Goal: Information Seeking & Learning: Learn about a topic

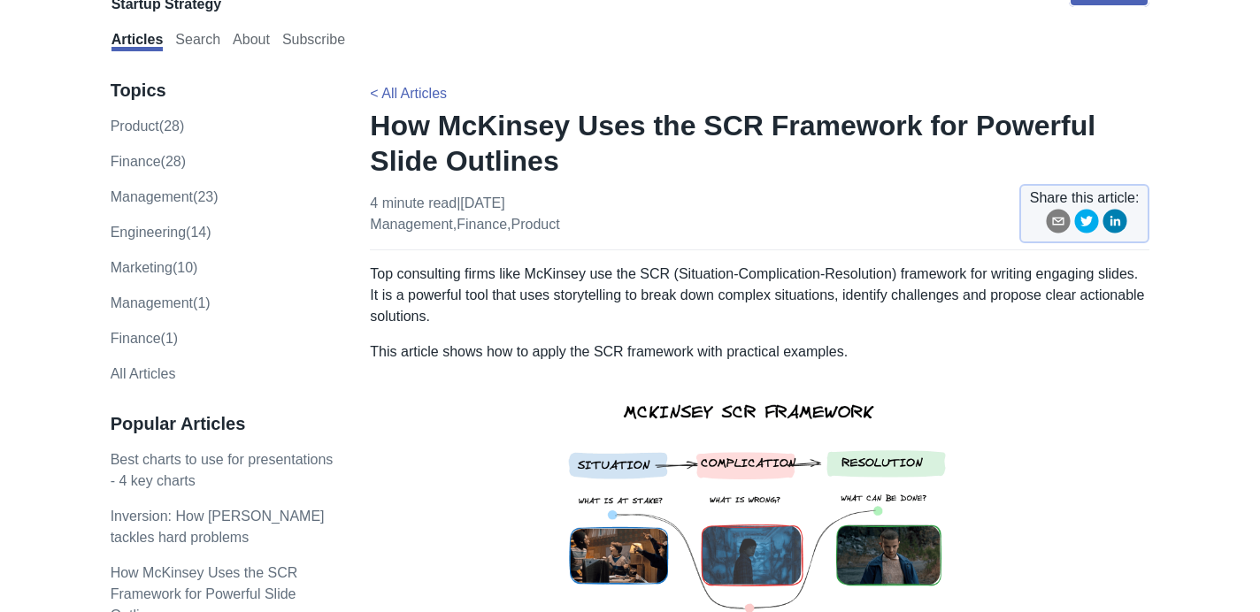
scroll to position [50, 0]
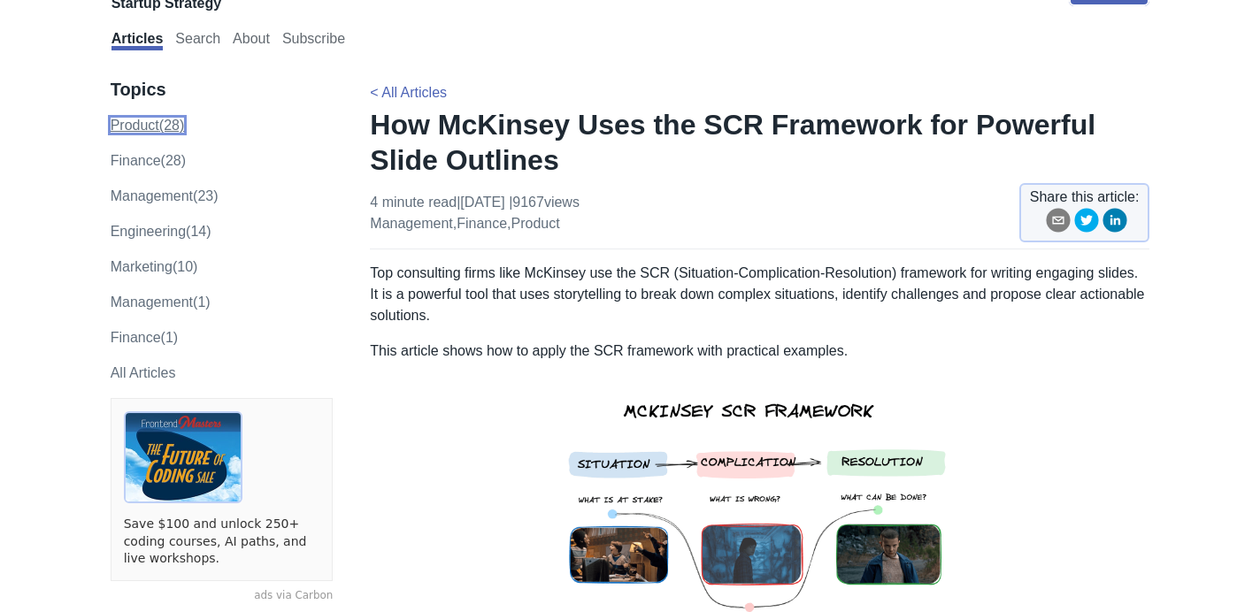
click at [141, 127] on link "product (28)" at bounding box center [148, 125] width 74 height 15
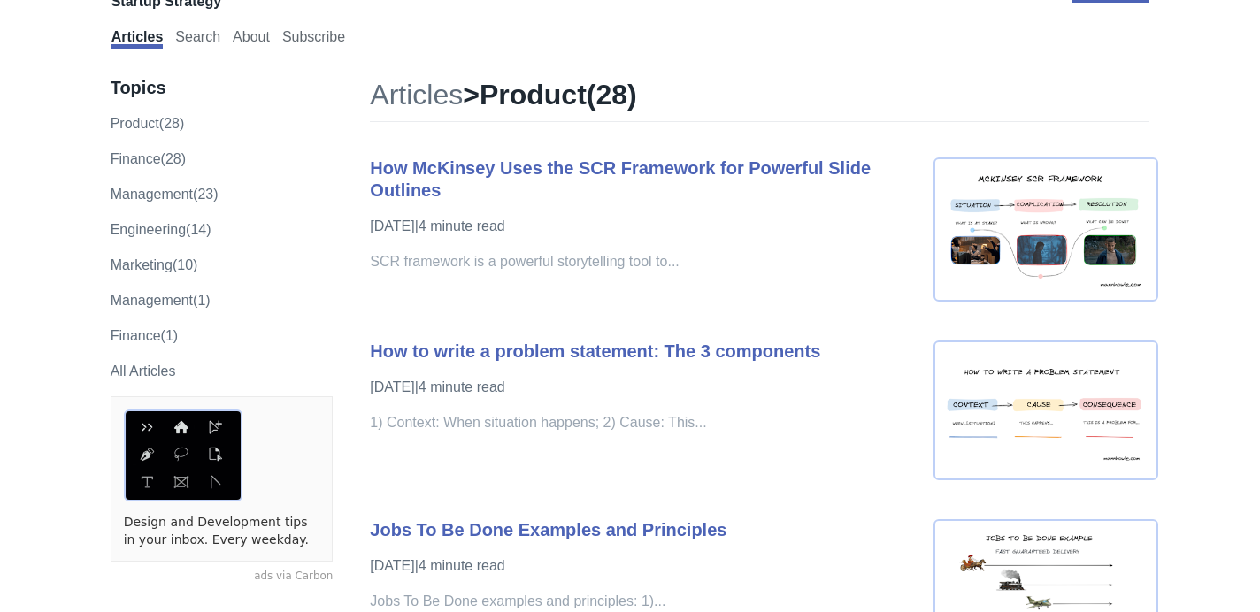
scroll to position [52, 0]
click at [144, 157] on link "finance (28)" at bounding box center [148, 157] width 75 height 15
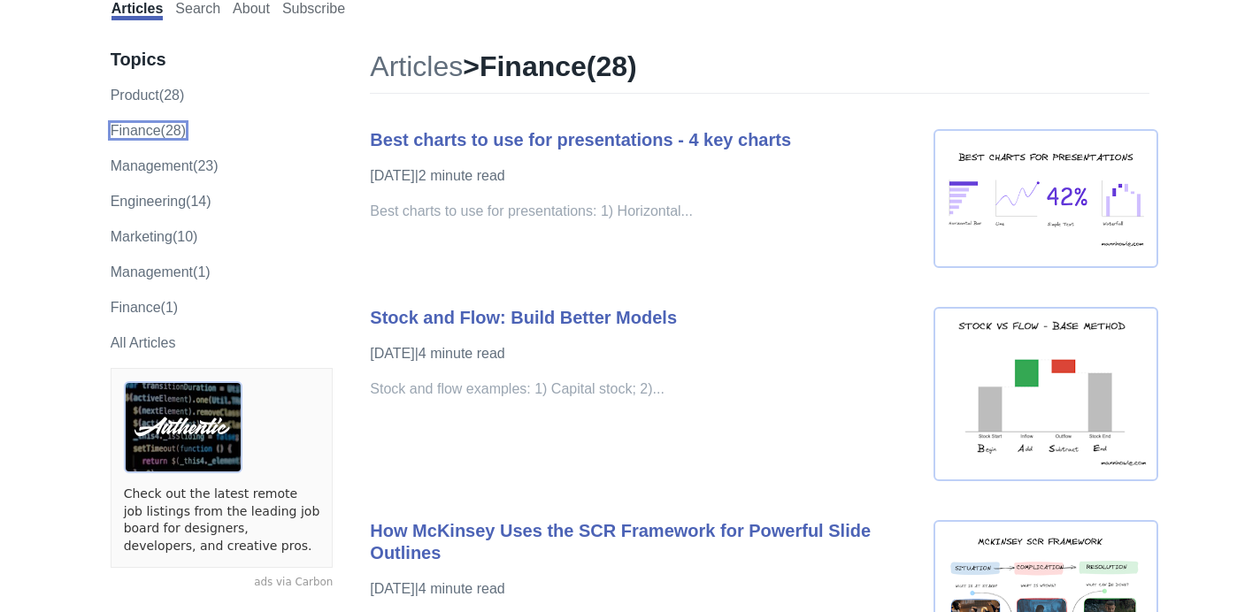
scroll to position [103, 0]
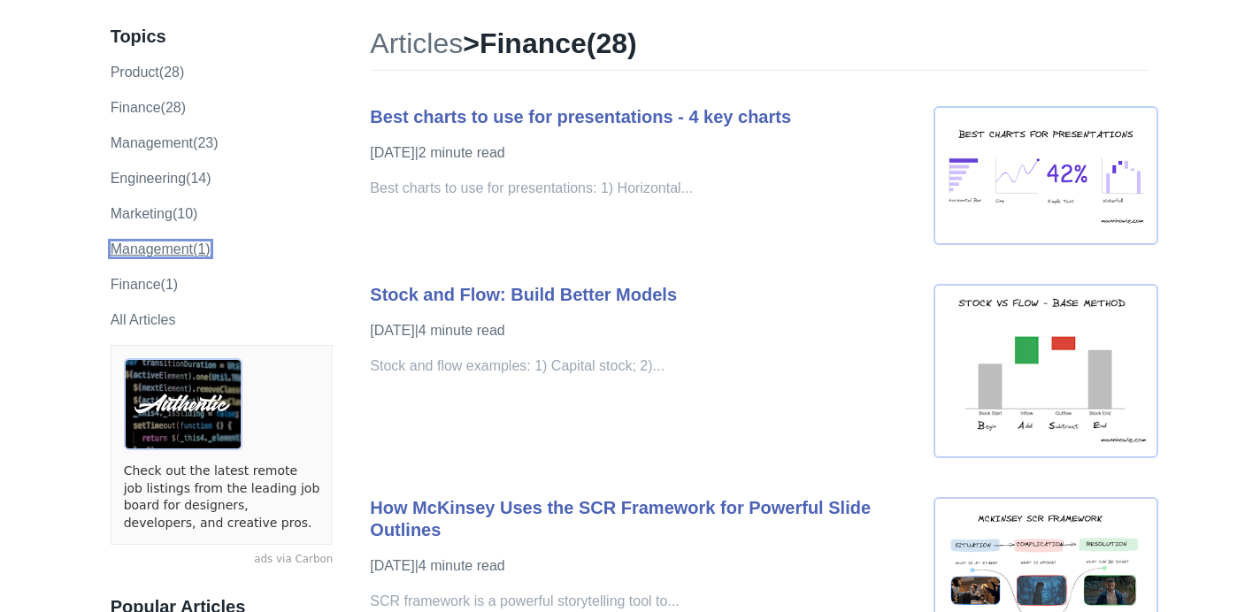
click at [123, 249] on link "Management (1)" at bounding box center [161, 249] width 100 height 15
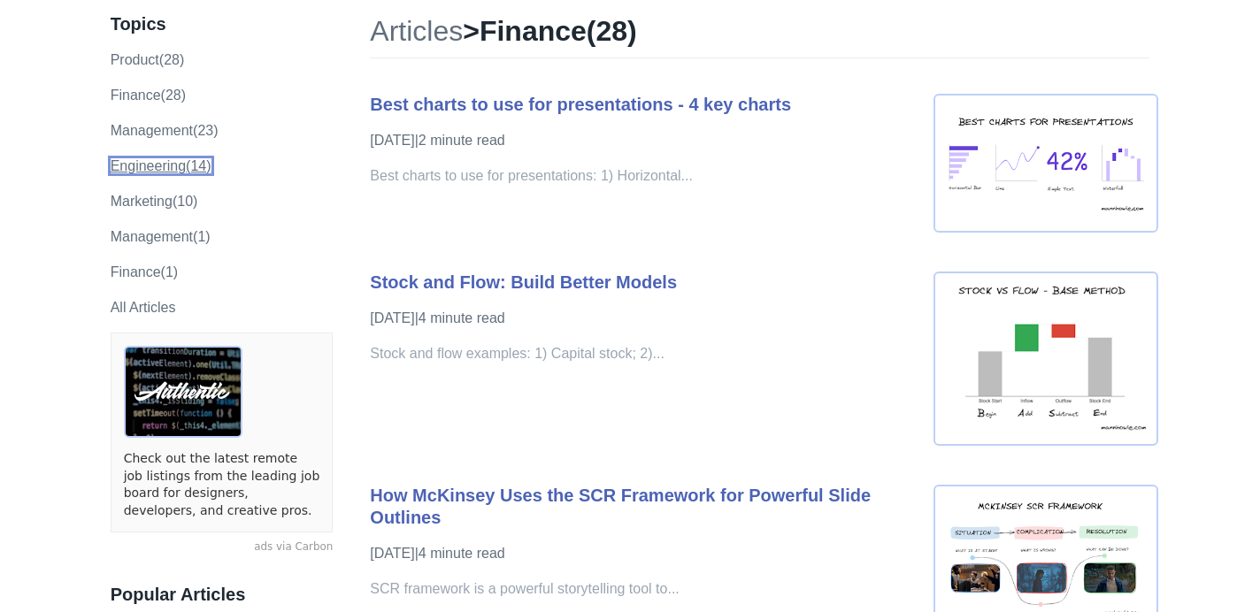
click at [171, 165] on link "engineering (14)" at bounding box center [161, 165] width 101 height 15
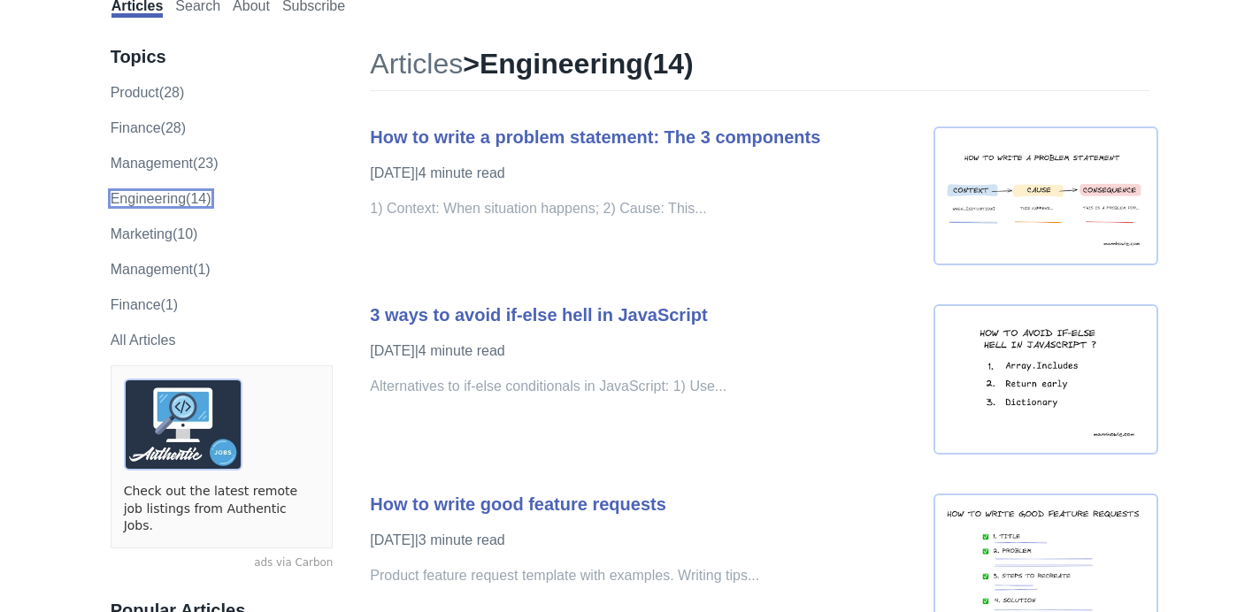
scroll to position [89, 0]
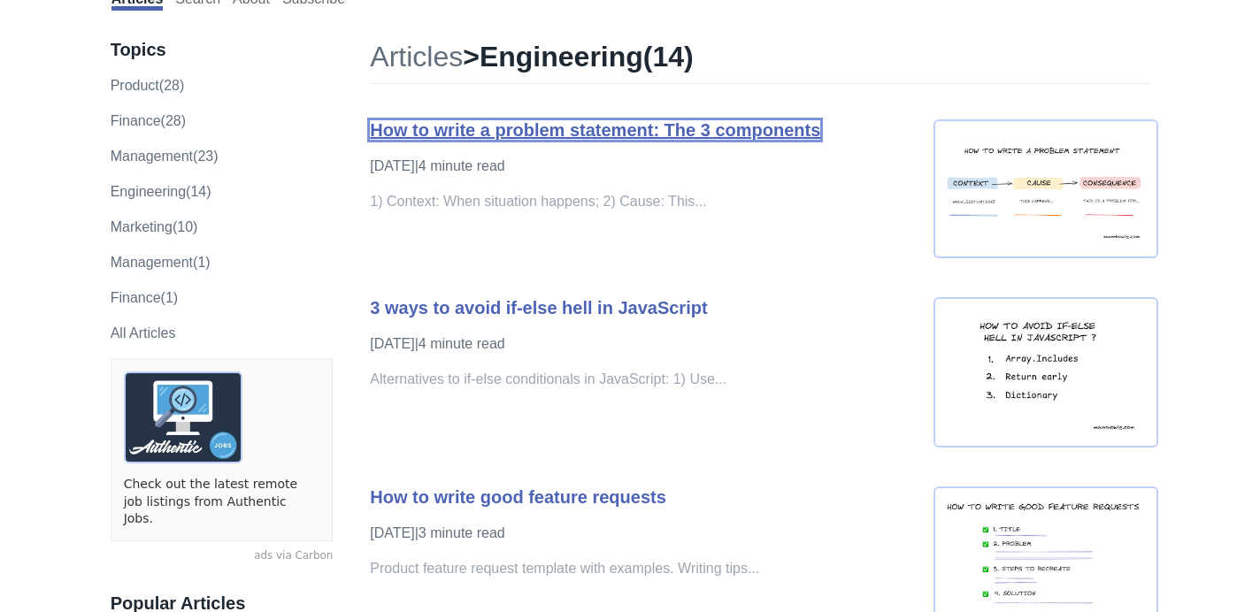
click at [569, 132] on link "How to write a problem statement: The 3 components" at bounding box center [595, 129] width 450 height 19
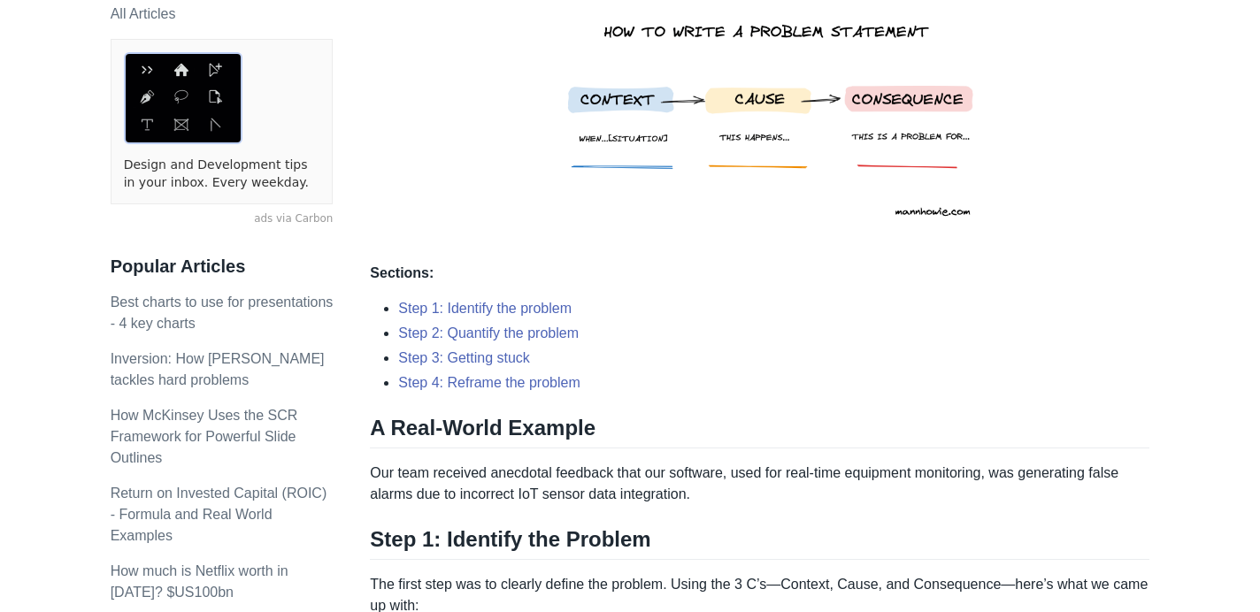
scroll to position [413, 0]
